Goal: Communication & Community: Share content

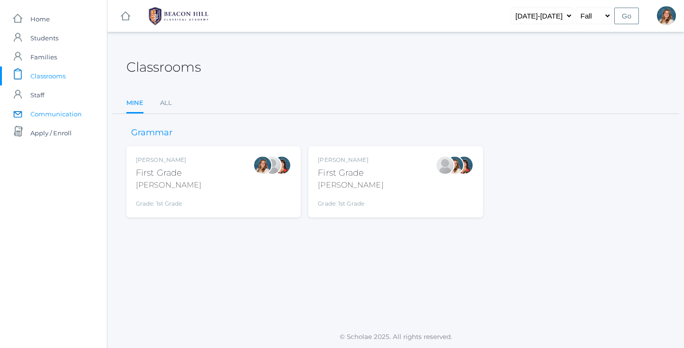
click at [57, 115] on span "Communication" at bounding box center [55, 114] width 51 height 19
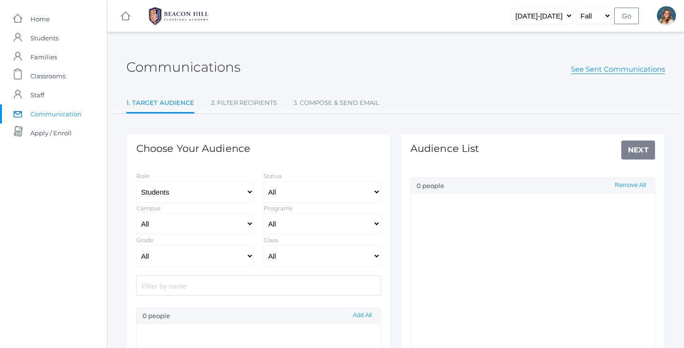
select select "Enrolled"
click at [644, 73] on link "See Sent Communications" at bounding box center [618, 70] width 94 height 10
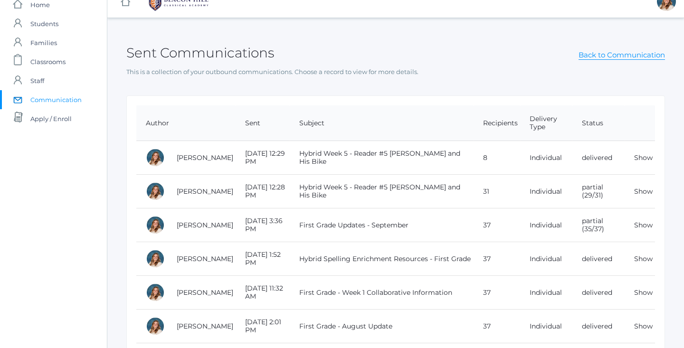
scroll to position [16, 0]
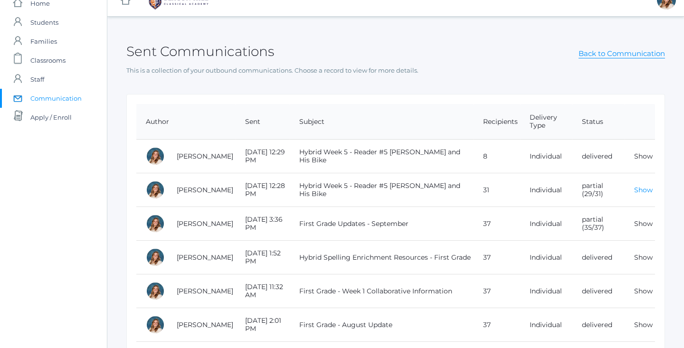
click at [642, 190] on link "Show" at bounding box center [643, 190] width 19 height 9
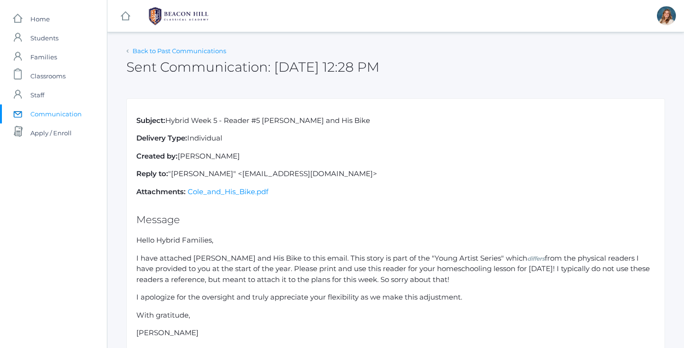
click at [152, 48] on link "Back to Past Communications" at bounding box center [180, 51] width 94 height 8
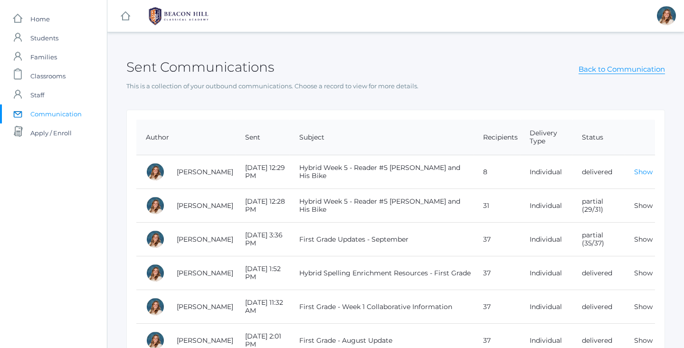
click at [638, 174] on link "Show" at bounding box center [643, 172] width 19 height 9
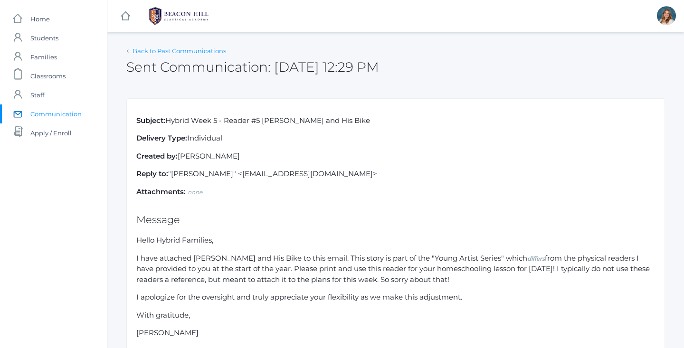
click at [184, 49] on link "Back to Past Communications" at bounding box center [180, 51] width 94 height 8
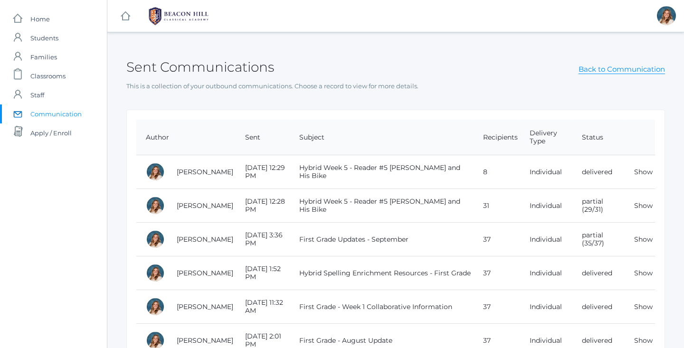
click at [589, 75] on div "Sent Communications Back to Communication" at bounding box center [395, 61] width 539 height 35
click at [589, 73] on link "Back to Communication" at bounding box center [622, 70] width 86 height 10
select select "Enrolled"
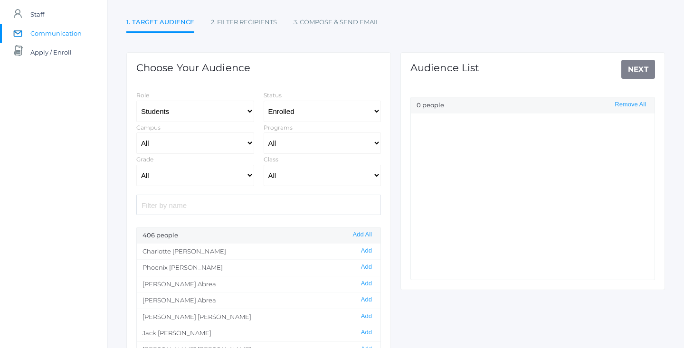
scroll to position [81, 0]
select select "1"
select select "1990"
select select "Collaborative"
click at [289, 186] on div "Choose Your Audience Role Students Staff Status All Enrolled Limbo Campus All U…" at bounding box center [258, 236] width 265 height 368
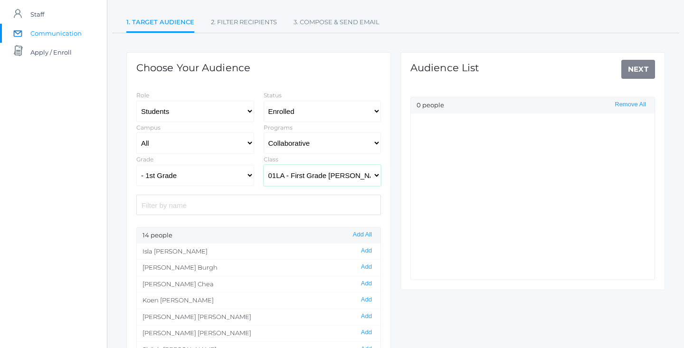
select select "1989"
click at [365, 229] on div "4 people Add All" at bounding box center [259, 236] width 244 height 16
click at [365, 233] on button "Add All" at bounding box center [362, 235] width 25 height 8
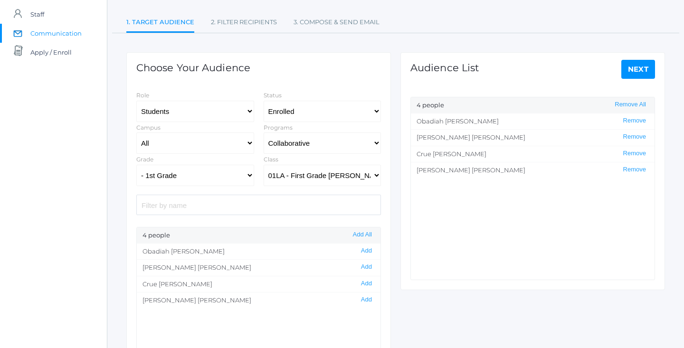
click at [645, 65] on link "Next" at bounding box center [638, 69] width 34 height 19
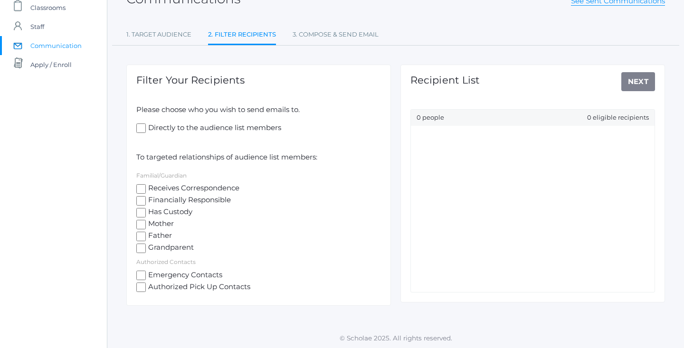
scroll to position [68, 0]
click at [160, 221] on span "Mother" at bounding box center [160, 225] width 28 height 12
click at [146, 221] on input "Mother" at bounding box center [141, 225] width 10 height 10
checkbox input "true"
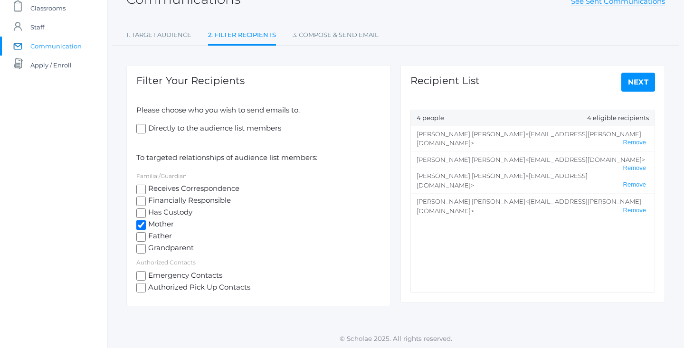
click at [152, 237] on span "Father" at bounding box center [159, 237] width 26 height 12
click at [146, 237] on input "Father" at bounding box center [141, 237] width 10 height 10
checkbox input "true"
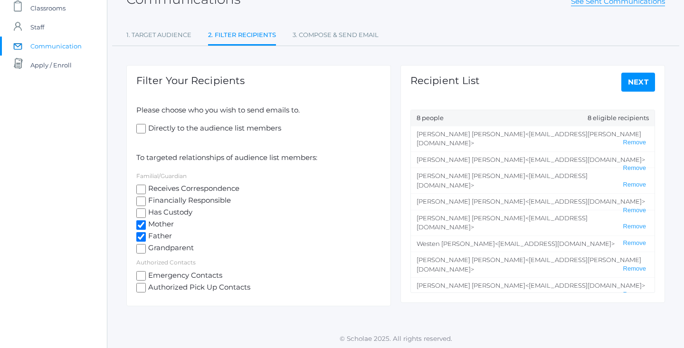
click at [634, 89] on link "Next" at bounding box center [638, 82] width 34 height 19
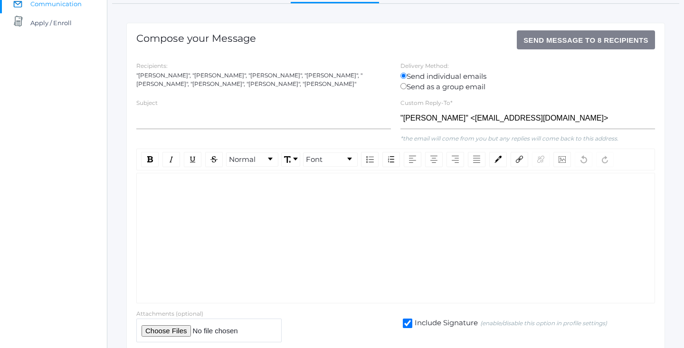
scroll to position [132, 0]
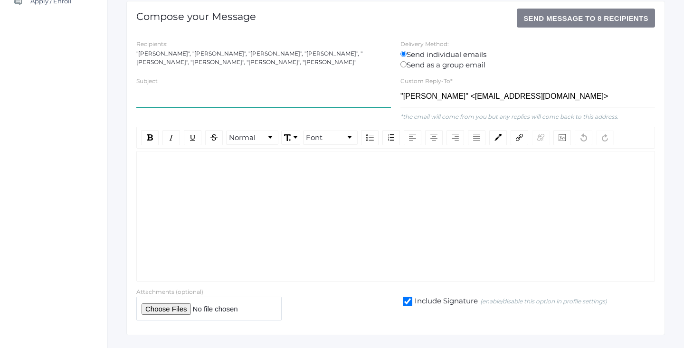
click at [155, 98] on input "text" at bounding box center [263, 96] width 255 height 21
type input "Attachment - Reader #5 [PERSON_NAME] and His Bike"
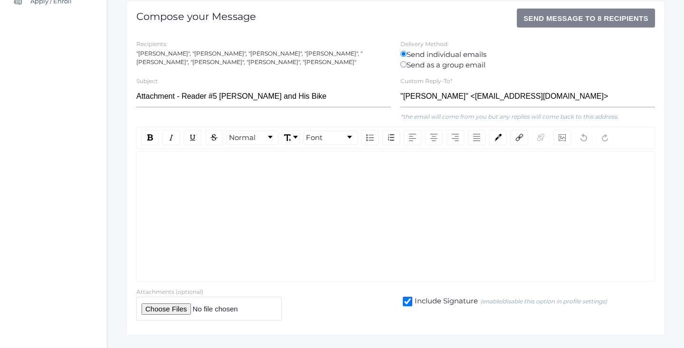
click at [199, 234] on div "rdw-wrapper" at bounding box center [395, 216] width 519 height 131
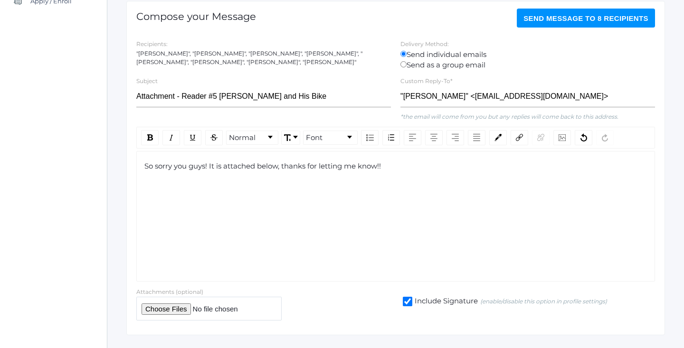
click at [171, 305] on input "file" at bounding box center [208, 308] width 145 height 23
type input "C:\fakepath\[PERSON_NAME] and His Bike.pdf"
click at [408, 170] on div "So sorry you guys! It is attached below, thanks for letting me know!!" at bounding box center [395, 175] width 503 height 29
click at [397, 163] on div "So sorry you guys! It is attached below, thanks for letting me know!!" at bounding box center [395, 166] width 503 height 11
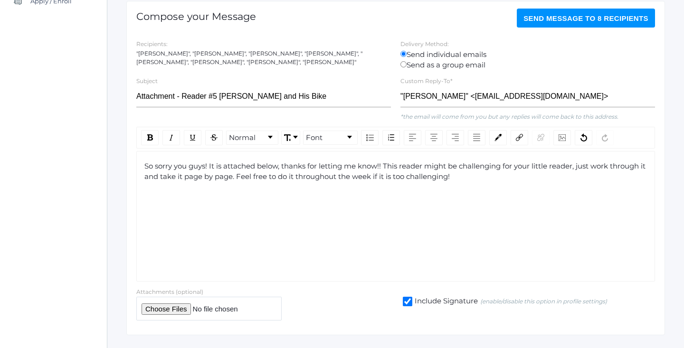
click at [511, 173] on div "So sorry you guys! It is attached below, thanks for letting me know!! This read…" at bounding box center [395, 171] width 503 height 21
drag, startPoint x: 476, startPoint y: 177, endPoint x: 388, endPoint y: 170, distance: 87.7
click at [388, 170] on div "So sorry you guys! It is attached below, thanks for letting me know!! This read…" at bounding box center [395, 171] width 503 height 21
click at [362, 176] on span "So sorry you guys! It is attached below, thanks for letting me know!! This read…" at bounding box center [395, 172] width 503 height 20
click at [352, 176] on span "So sorry you guys! It is attached below, thanks for letting me know!! This read…" at bounding box center [395, 172] width 503 height 20
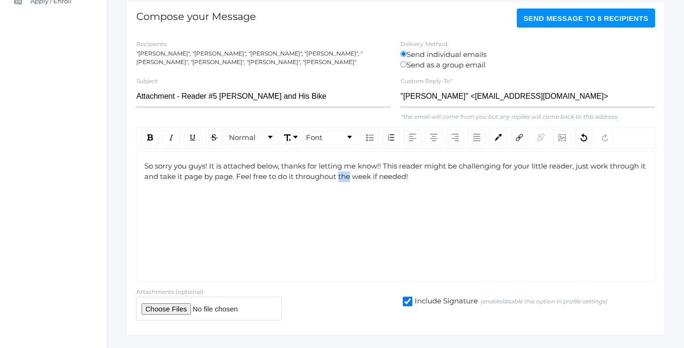
click at [352, 176] on span "So sorry you guys! It is attached below, thanks for letting me know!! This read…" at bounding box center [395, 172] width 503 height 20
click at [485, 176] on div "So sorry you guys! It is attached below, thanks for letting me know!! This read…" at bounding box center [395, 171] width 503 height 21
click at [385, 162] on span "So sorry you guys! It is attached below, thanks for letting me know!! This read…" at bounding box center [395, 172] width 503 height 20
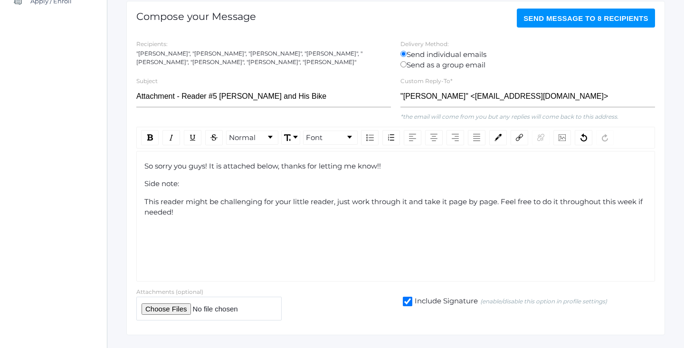
click at [348, 210] on div "This reader might be challenging for your little reader, just work through it a…" at bounding box center [395, 207] width 503 height 21
click at [143, 200] on div "So sorry you guys! It is attached below, thanks for letting me know!! Side note…" at bounding box center [395, 216] width 519 height 131
click at [146, 200] on span "This reader might be challenging for your little reader, just work through it a…" at bounding box center [394, 207] width 500 height 20
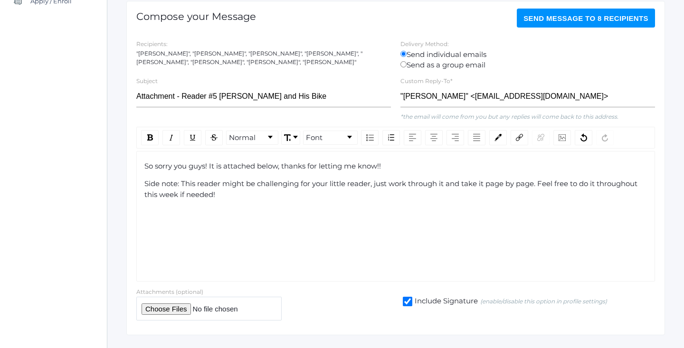
click at [267, 197] on div "Side note: This reader might be challenging for your little reader, just work t…" at bounding box center [395, 189] width 503 height 21
click at [541, 182] on span "Side note: This reader might be challenging for your little reader, just work t…" at bounding box center [391, 189] width 495 height 20
click at [375, 180] on span "Side note: This reader might be challenging for your little reader, just work t…" at bounding box center [391, 189] width 495 height 20
click at [376, 192] on div "Side note: This reader might be challenging for your little reader, it is compl…" at bounding box center [395, 189] width 503 height 21
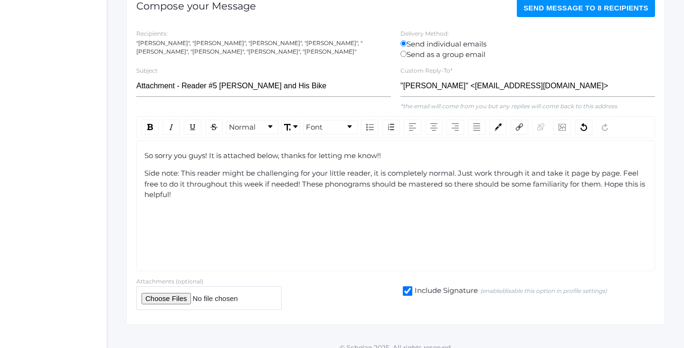
click at [199, 171] on span "Side note: This reader might be challenging for your little reader, it is compl…" at bounding box center [395, 184] width 503 height 30
click at [211, 185] on span "Side note: This reader might be challenging for your little reader, it is compl…" at bounding box center [395, 184] width 503 height 30
click at [261, 242] on div "So sorry you guys! It is attached below, thanks for letting me know!! Side note…" at bounding box center [395, 206] width 519 height 131
click at [337, 196] on div "Side note: This reader might be challenging for your little reader, it is compl…" at bounding box center [395, 184] width 503 height 32
click at [412, 182] on span "Side note: This reader might be challenging for your little reader, it is compl…" at bounding box center [395, 184] width 503 height 30
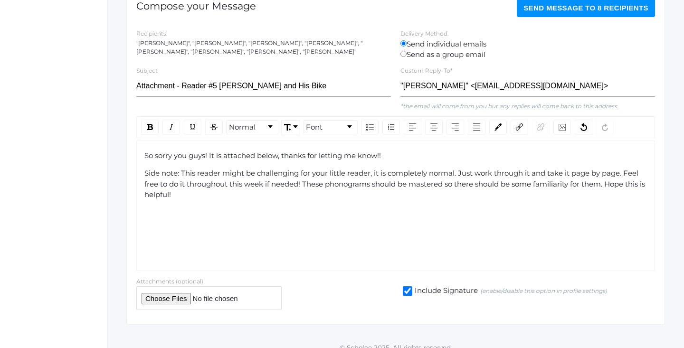
click at [417, 184] on span "Side note: This reader might be challenging for your little reader, it is compl…" at bounding box center [395, 184] width 503 height 30
click at [525, 185] on span "Side note: This reader might be challenging for your little reader, it is compl…" at bounding box center [392, 184] width 496 height 30
click at [542, 181] on span "Side note: This reader might be challenging for your little reader, it is compl…" at bounding box center [392, 184] width 496 height 30
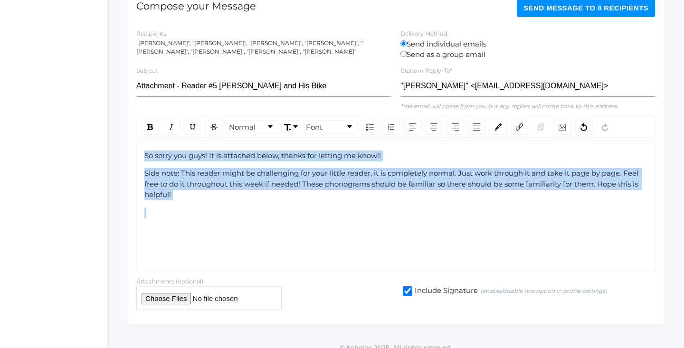
drag, startPoint x: 553, startPoint y: 199, endPoint x: 139, endPoint y: 146, distance: 418.1
click at [139, 146] on div "So sorry you guys! It is attached below, thanks for letting me know!! Side note…" at bounding box center [395, 206] width 519 height 131
copy div "So sorry you guys! It is attached below, thanks for letting me know!! Side note…"
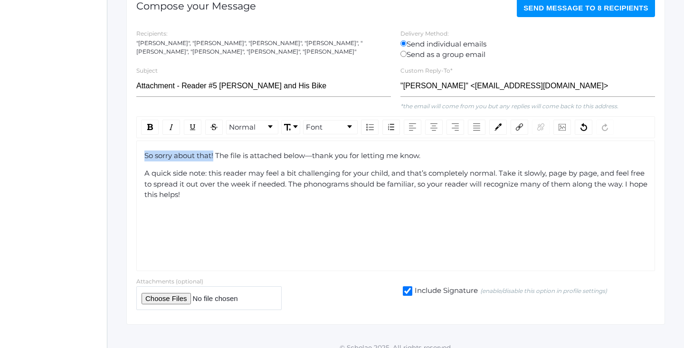
drag, startPoint x: 213, startPoint y: 153, endPoint x: 143, endPoint y: 154, distance: 69.8
click at [143, 154] on div "So sorry about that! The file is attached below—thank you for letting me know. …" at bounding box center [395, 206] width 519 height 131
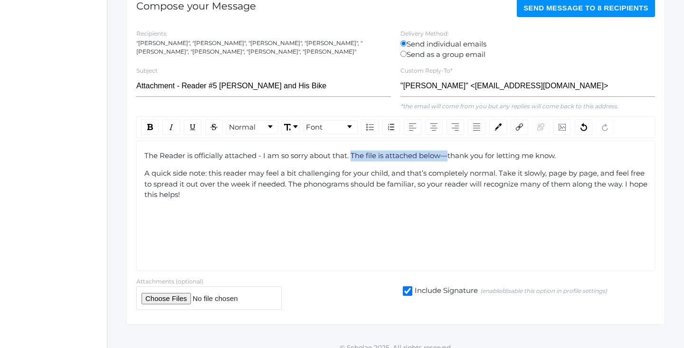
drag, startPoint x: 449, startPoint y: 154, endPoint x: 353, endPoint y: 154, distance: 96.4
click at [353, 154] on span "The Reader is officially attached - I am so sorry about that. The file is attac…" at bounding box center [349, 155] width 411 height 9
click at [460, 144] on div "The Reader is officially attached - I am so sorry about that--thank you for let…" at bounding box center [395, 206] width 519 height 131
click at [375, 189] on div "A quick side note: this reader may feel a bit challenging for your child, and t…" at bounding box center [395, 184] width 503 height 32
click at [185, 153] on span "The Reader is officially attached - I am so sorry about that! Thank you for let…" at bounding box center [302, 155] width 316 height 9
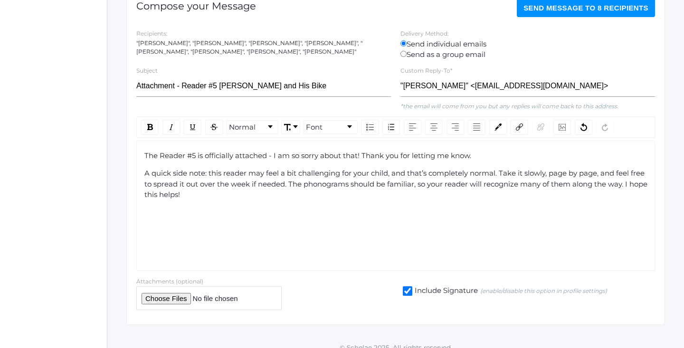
click at [267, 200] on div "The Reader #5 is officially attached - I am so sorry about that! Thank you for …" at bounding box center [395, 176] width 503 height 50
click at [478, 193] on div "A quick side note: this reader may feel a bit challenging for your child, and t…" at bounding box center [395, 184] width 503 height 32
click at [263, 226] on div "The Reader #5 is officially attached - I am so sorry about that! Thank you for …" at bounding box center [395, 206] width 519 height 131
click at [538, 14] on button "Send Message to 8 recipients" at bounding box center [586, 7] width 138 height 19
